Goal: Task Accomplishment & Management: Manage account settings

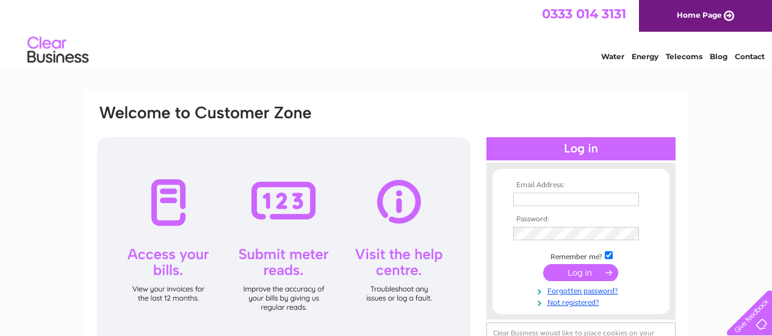
type input "[PERSON_NAME][EMAIL_ADDRESS][PERSON_NAME][DOMAIN_NAME][PERSON_NAME]"
click at [576, 278] on input "submit" at bounding box center [580, 272] width 75 height 17
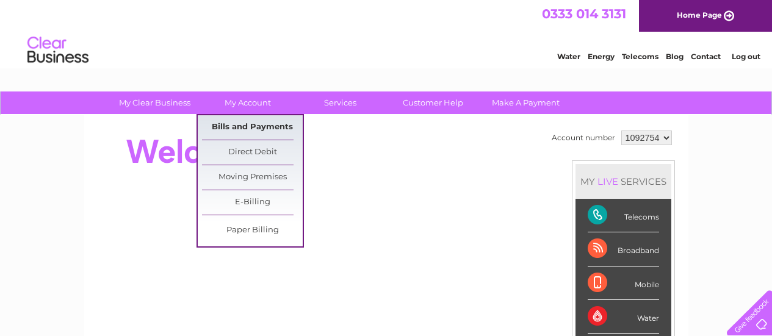
click at [246, 129] on link "Bills and Payments" at bounding box center [252, 127] width 101 height 24
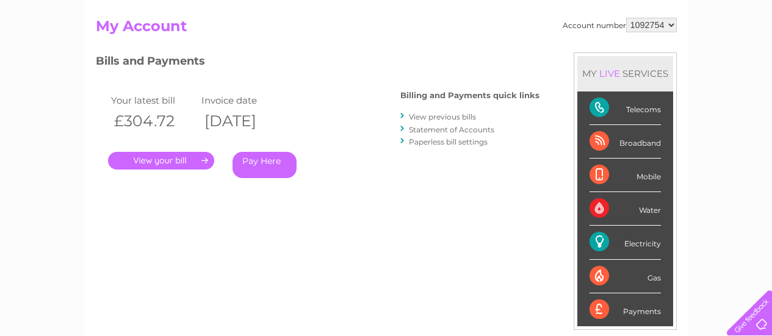
scroll to position [183, 0]
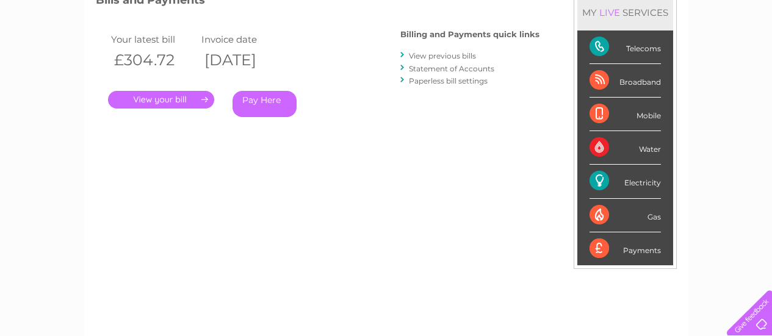
click at [191, 105] on link "." at bounding box center [161, 100] width 106 height 18
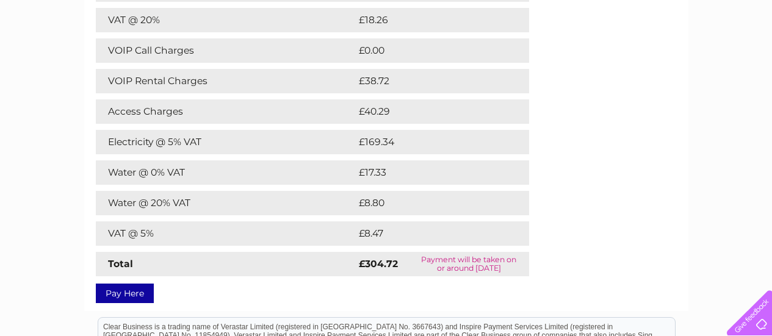
scroll to position [61, 0]
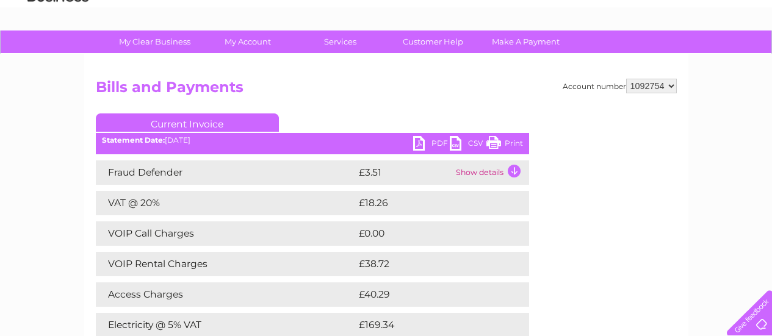
click at [420, 139] on link "PDF" at bounding box center [431, 145] width 37 height 18
